Goal: Share content

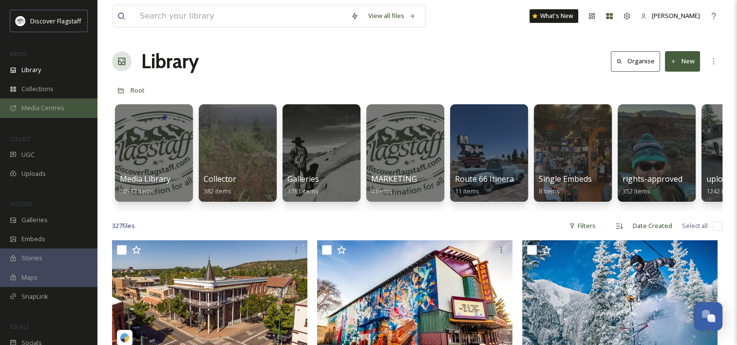
click at [46, 112] on span "Media Centres" at bounding box center [42, 107] width 43 height 9
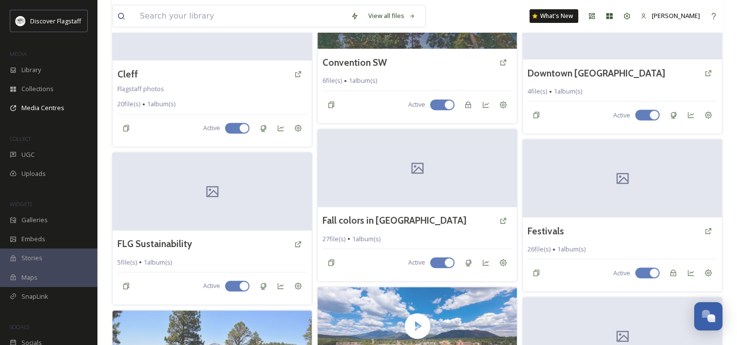
scroll to position [436, 0]
click at [463, 218] on div "Fall colors in [GEOGRAPHIC_DATA]" at bounding box center [416, 220] width 191 height 18
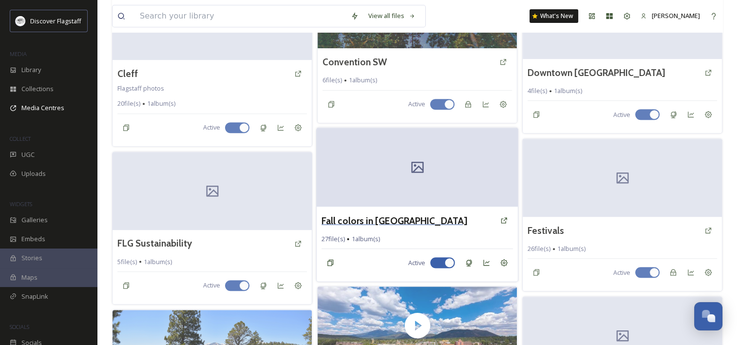
click at [380, 219] on h3 "Fall colors in [GEOGRAPHIC_DATA]" at bounding box center [394, 220] width 146 height 14
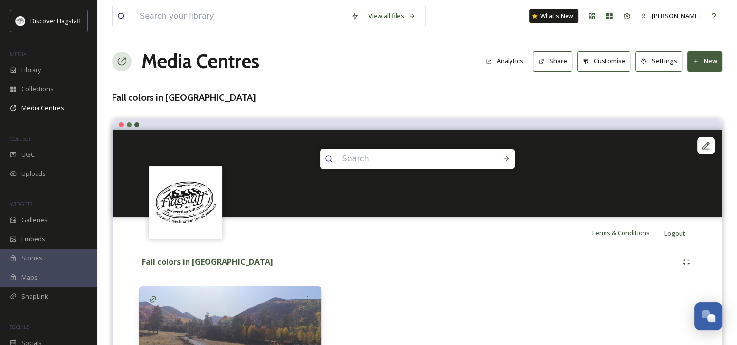
scroll to position [77, 0]
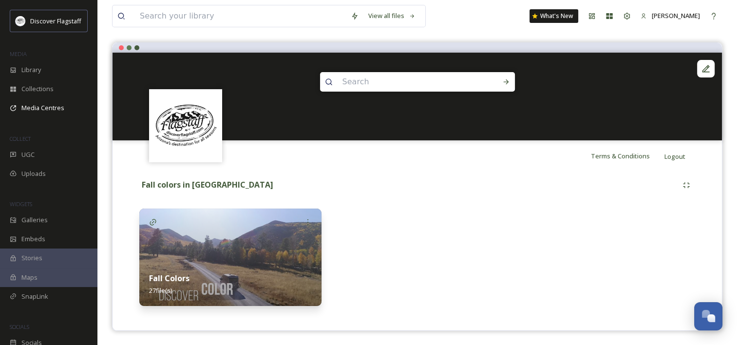
click at [235, 255] on img at bounding box center [230, 256] width 182 height 97
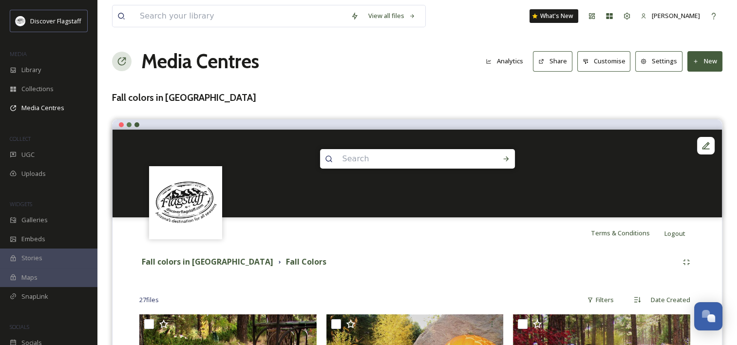
click at [555, 65] on button "Share" at bounding box center [552, 61] width 39 height 20
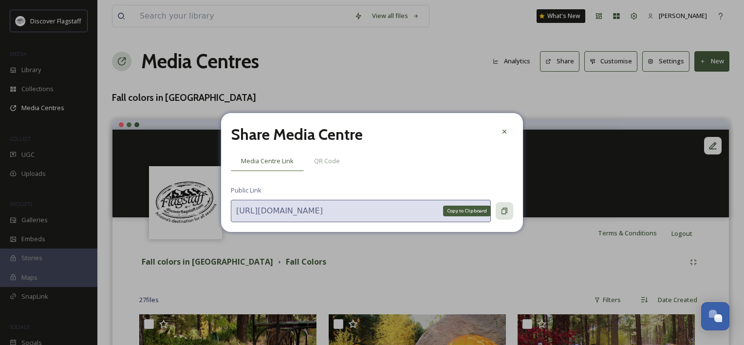
click at [504, 211] on icon at bounding box center [505, 211] width 8 height 8
